Goal: Communication & Community: Share content

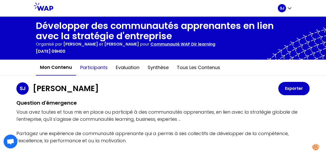
click at [90, 68] on button "Participants" at bounding box center [94, 67] width 36 height 15
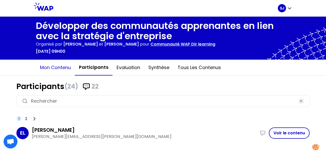
click at [66, 69] on button "Mon contenu" at bounding box center [55, 67] width 39 height 15
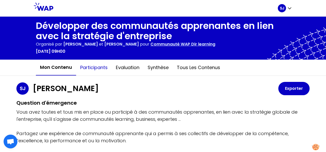
click at [92, 68] on button "Participants" at bounding box center [94, 67] width 36 height 15
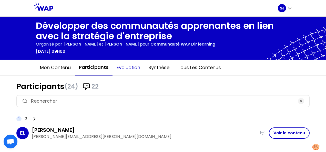
click at [131, 70] on button "Evaluation" at bounding box center [129, 67] width 32 height 15
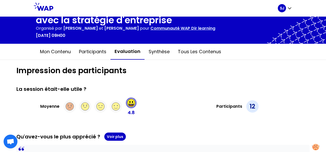
scroll to position [15, 0]
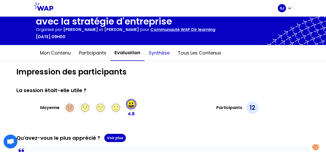
click at [158, 53] on button "Synthèse" at bounding box center [159, 52] width 29 height 15
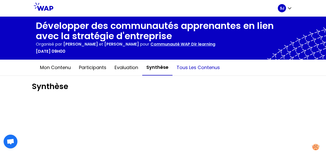
click at [209, 70] on button "Tous les contenus" at bounding box center [199, 67] width 52 height 15
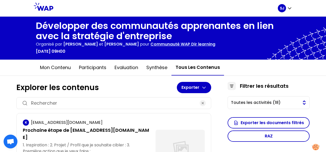
click at [257, 105] on span "Toutes les activités (18)" at bounding box center [265, 103] width 68 height 6
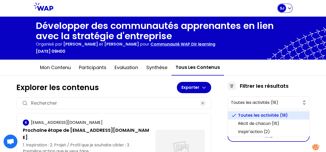
click at [288, 9] on icon "button" at bounding box center [289, 8] width 5 height 5
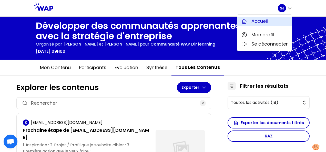
click at [265, 22] on span "Accueil" at bounding box center [260, 21] width 16 height 7
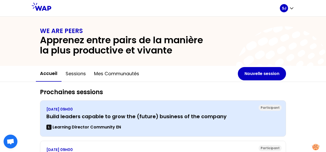
click at [206, 120] on h3 "Build leaders capable to grow the (future) business of the company" at bounding box center [163, 116] width 234 height 7
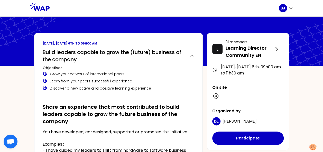
click at [286, 11] on div "SJ" at bounding box center [285, 8] width 14 height 8
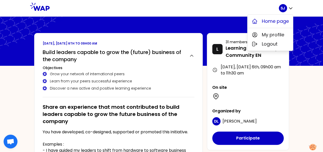
click at [277, 25] on button "Home page" at bounding box center [269, 21] width 45 height 9
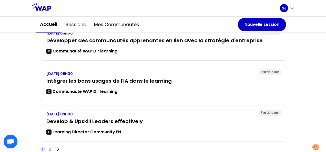
scroll to position [215, 0]
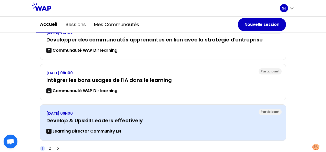
click at [110, 129] on p "Learning Director Community EN" at bounding box center [87, 132] width 69 height 6
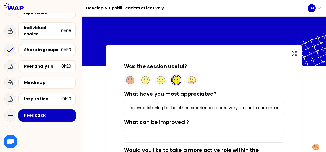
scroll to position [26, 0]
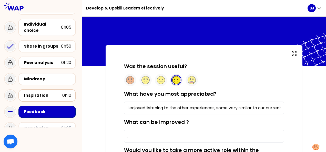
click at [55, 93] on div "Inspiration" at bounding box center [43, 96] width 38 height 6
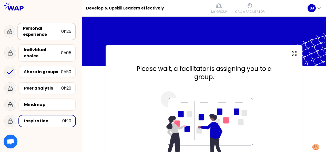
click at [53, 35] on div "Personal experience" at bounding box center [42, 31] width 38 height 12
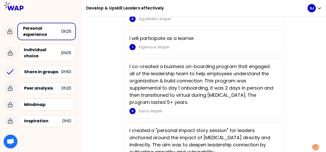
scroll to position [366, 0]
click at [61, 55] on div "Individual choice 0h05" at bounding box center [47, 52] width 58 height 17
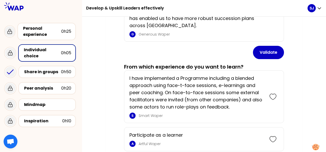
scroll to position [89, 0]
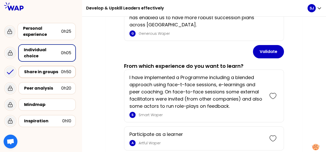
click at [56, 73] on div "Share in groups 0h50" at bounding box center [46, 72] width 57 height 12
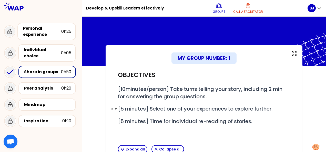
click at [214, 111] on span "[5 minutes] Select one of your experiences to explore further." at bounding box center [195, 108] width 155 height 7
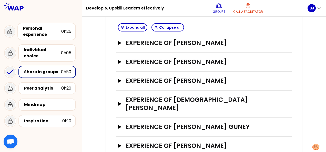
scroll to position [126, 0]
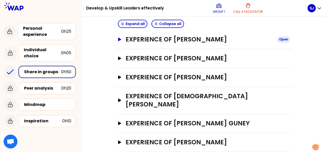
click at [119, 40] on icon "button" at bounding box center [119, 39] width 3 height 3
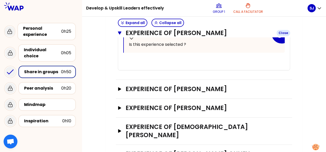
scroll to position [483, 0]
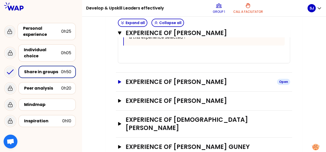
click at [118, 81] on icon "button" at bounding box center [120, 82] width 4 height 4
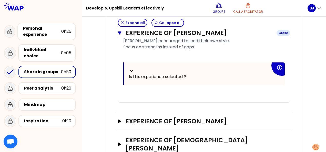
scroll to position [845, 0]
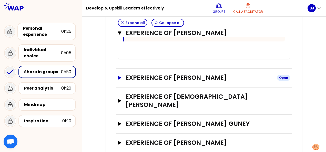
click at [119, 76] on icon "button" at bounding box center [119, 77] width 3 height 3
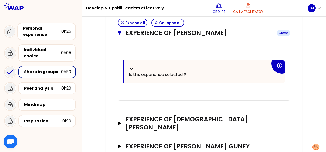
scroll to position [1209, 0]
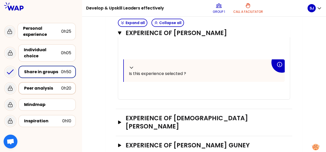
click at [53, 85] on div "Peer analysis" at bounding box center [42, 88] width 37 height 6
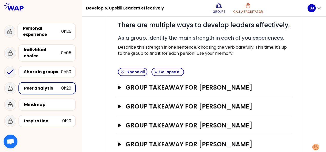
scroll to position [66, 0]
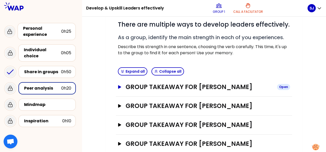
click at [123, 86] on button "Group takeaway for [PERSON_NAME] Open" at bounding box center [204, 87] width 172 height 8
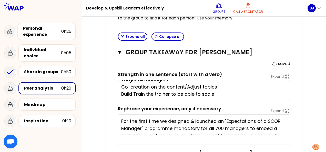
scroll to position [101, 0]
click at [58, 103] on div "Mindmap" at bounding box center [47, 105] width 47 height 6
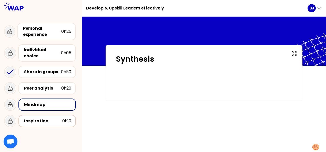
click at [57, 119] on div "Inspiration" at bounding box center [43, 121] width 38 height 6
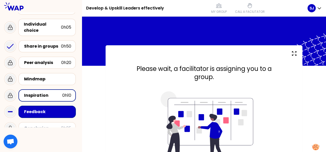
scroll to position [30, 0]
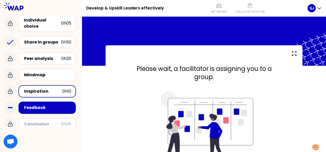
click at [54, 123] on div "Conclusion 0h05" at bounding box center [46, 124] width 57 height 12
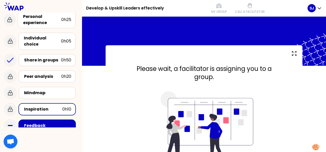
scroll to position [0, 0]
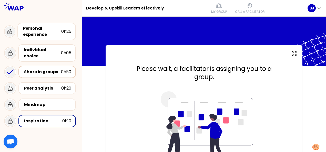
click at [59, 69] on div "Share in groups" at bounding box center [42, 72] width 37 height 6
